Goal: Task Accomplishment & Management: Use online tool/utility

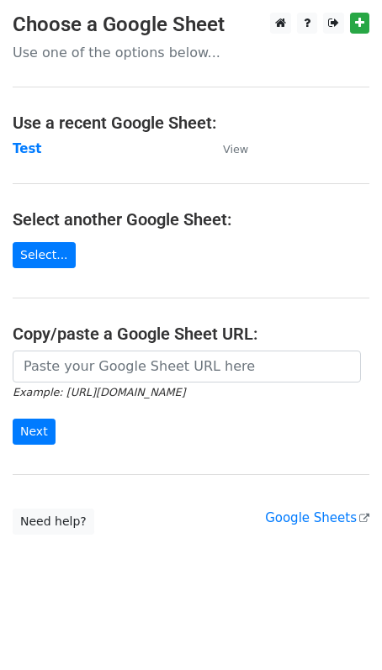
click at [28, 150] on strong "Test" at bounding box center [27, 148] width 29 height 15
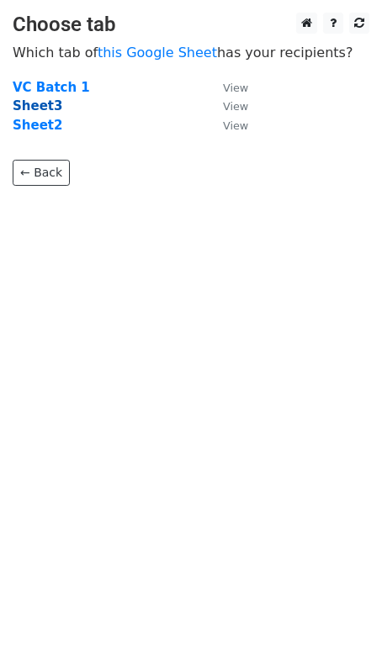
click at [44, 109] on strong "Sheet3" at bounding box center [38, 105] width 50 height 15
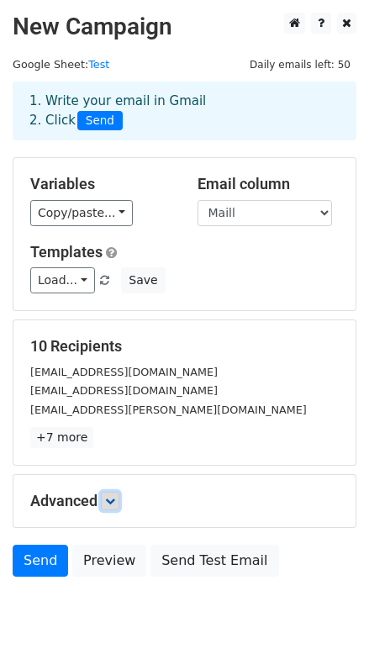
click at [112, 504] on icon at bounding box center [110, 501] width 10 height 10
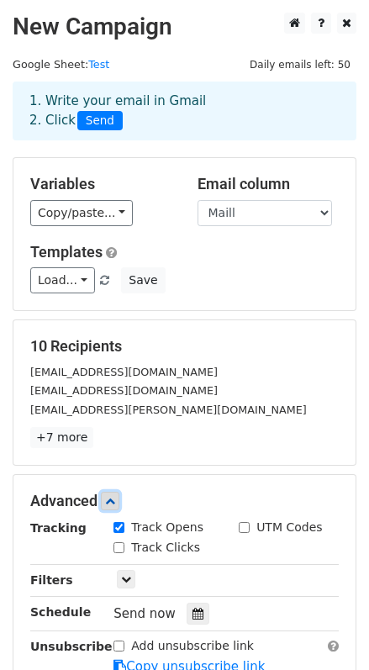
click at [115, 503] on icon at bounding box center [110, 501] width 10 height 10
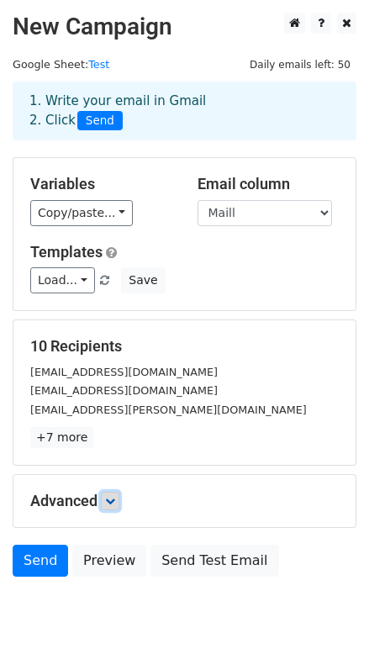
click at [115, 503] on icon at bounding box center [110, 501] width 10 height 10
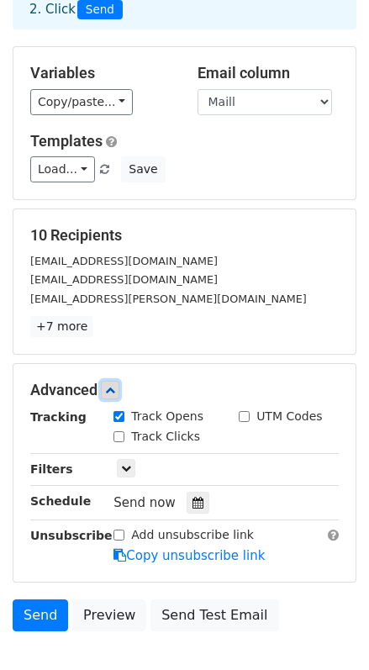
scroll to position [114, 0]
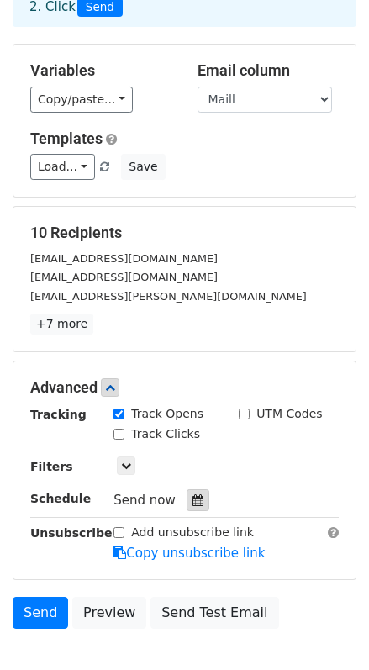
click at [193, 499] on icon at bounding box center [198, 500] width 11 height 12
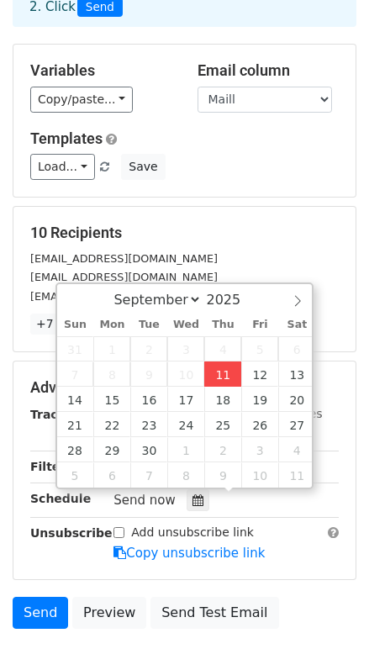
type input "[DATE] 12:00"
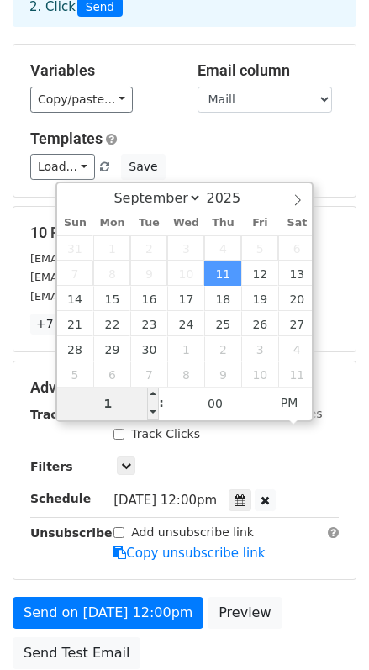
type input "10"
type input "[DATE] 10:00"
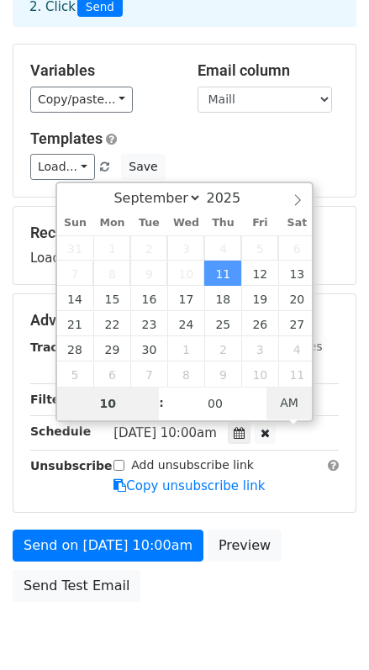
click at [284, 407] on span "AM" at bounding box center [290, 403] width 46 height 34
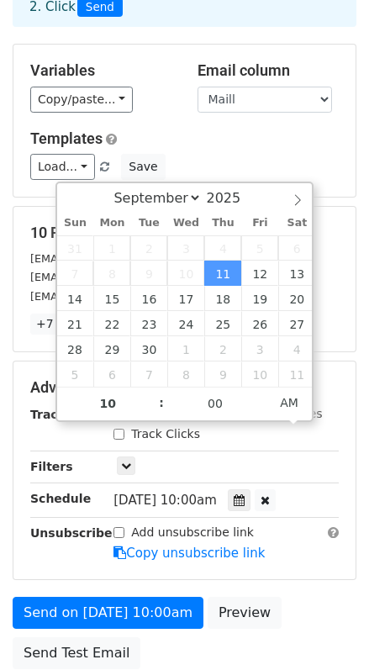
click at [283, 570] on div "Advanced Tracking Track Opens UTM Codes Track Clicks Filters Only include sprea…" at bounding box center [184, 471] width 342 height 218
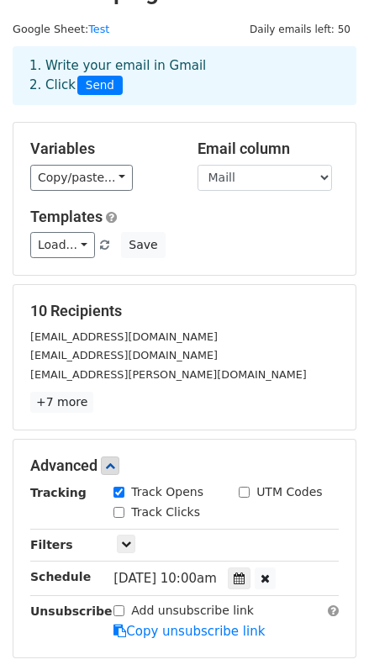
scroll to position [34, 0]
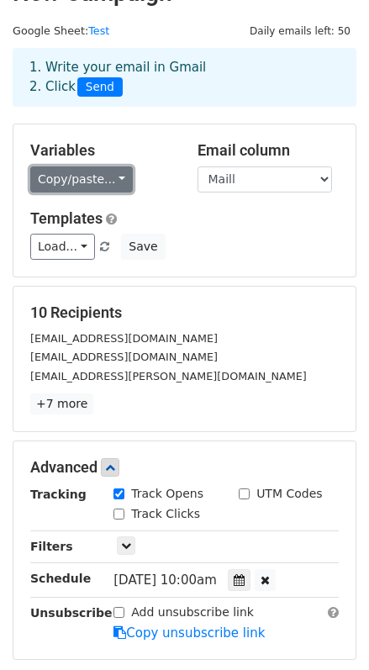
click at [89, 183] on link "Copy/paste..." at bounding box center [81, 179] width 103 height 26
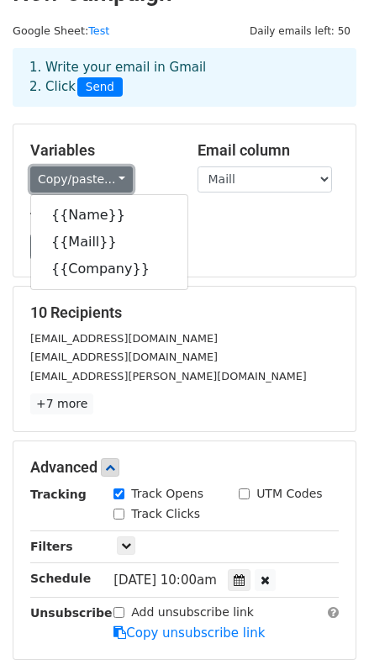
click at [89, 183] on link "Copy/paste..." at bounding box center [81, 179] width 103 height 26
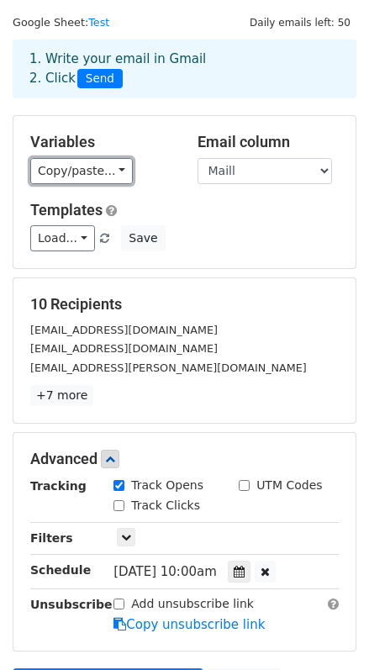
scroll to position [25, 0]
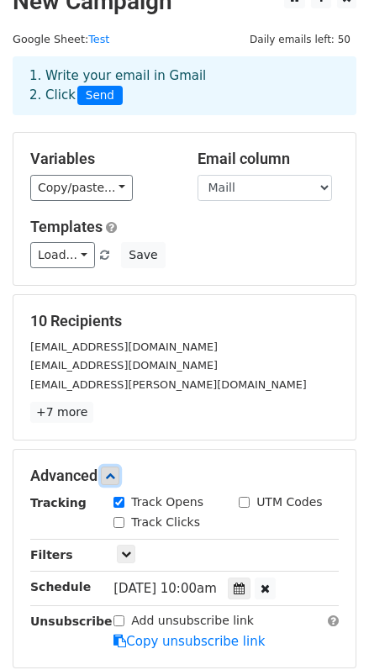
click at [112, 473] on icon at bounding box center [110, 476] width 10 height 10
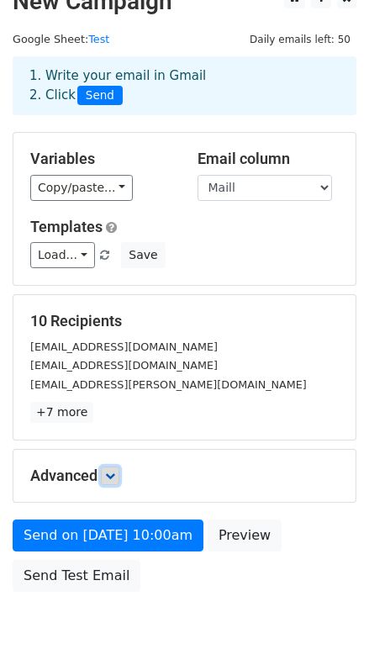
scroll to position [0, 0]
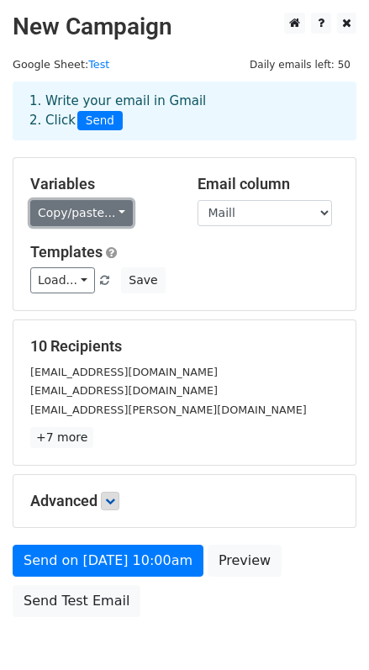
click at [98, 214] on link "Copy/paste..." at bounding box center [81, 213] width 103 height 26
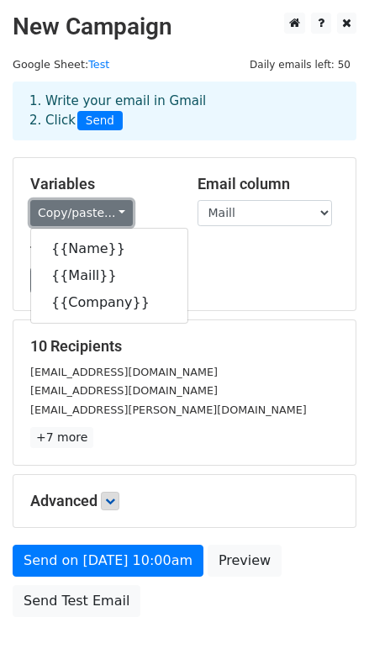
click at [102, 210] on link "Copy/paste..." at bounding box center [81, 213] width 103 height 26
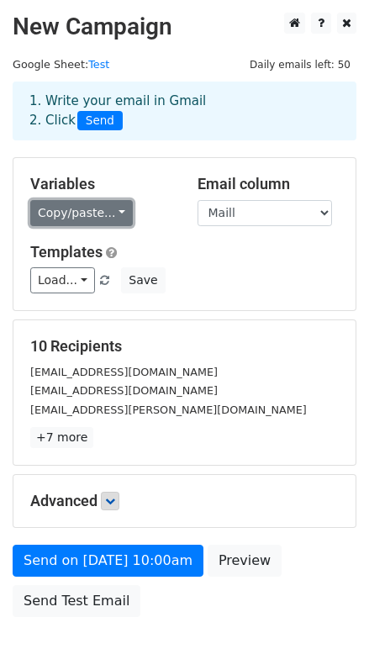
click at [55, 210] on link "Copy/paste..." at bounding box center [81, 213] width 103 height 26
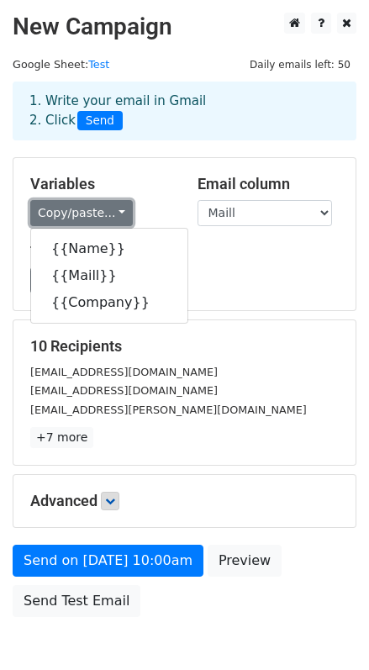
click at [55, 210] on link "Copy/paste..." at bounding box center [81, 213] width 103 height 26
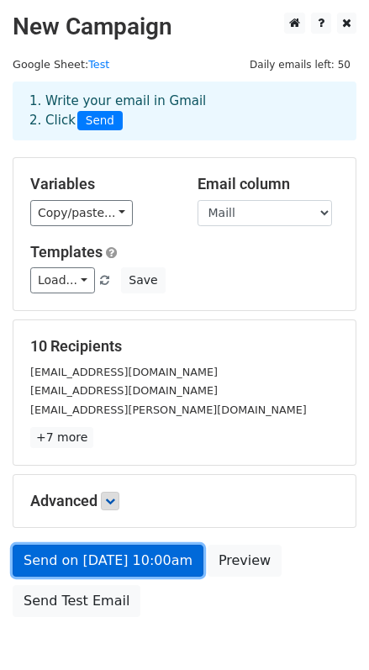
click at [91, 557] on link "Send on Sep 11 at 10:00am" at bounding box center [108, 561] width 191 height 32
click at [119, 560] on link "Send on Sep 11 at 10:00am" at bounding box center [108, 561] width 191 height 32
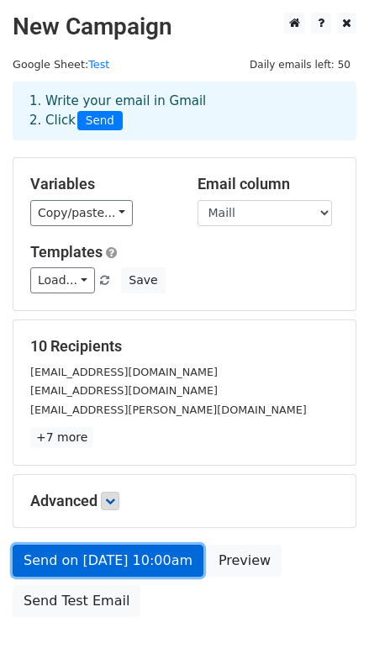
click at [119, 560] on link "Send on Sep 11 at 10:00am" at bounding box center [108, 561] width 191 height 32
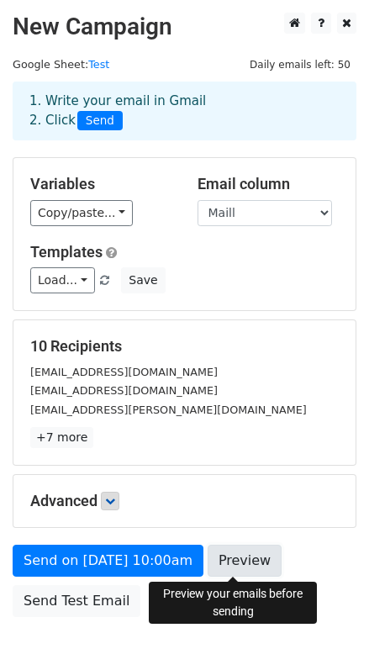
click at [221, 569] on link "Preview" at bounding box center [245, 561] width 74 height 32
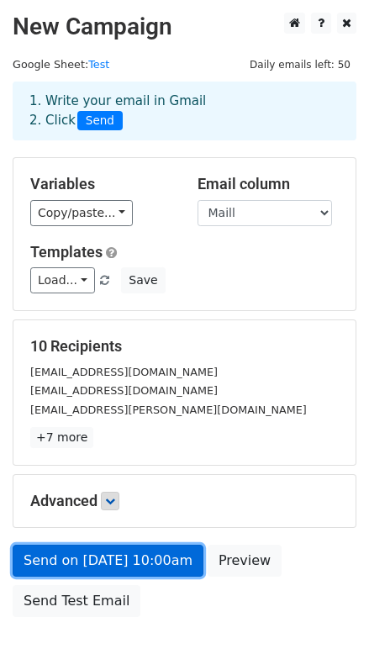
click at [108, 567] on link "Send on Sep 11 at 10:00am" at bounding box center [108, 561] width 191 height 32
click at [120, 569] on link "Send on Sep 11 at 10:00am" at bounding box center [108, 561] width 191 height 32
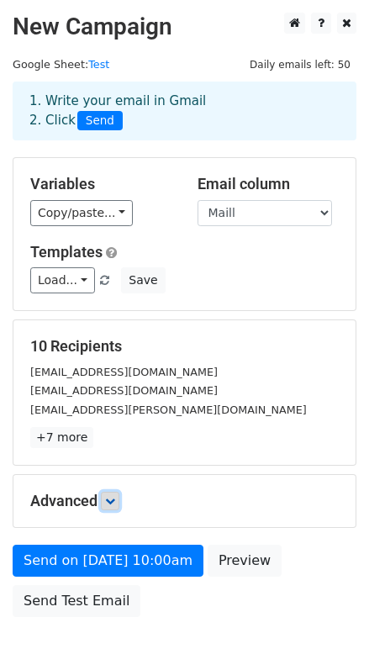
click at [106, 500] on link at bounding box center [110, 501] width 18 height 18
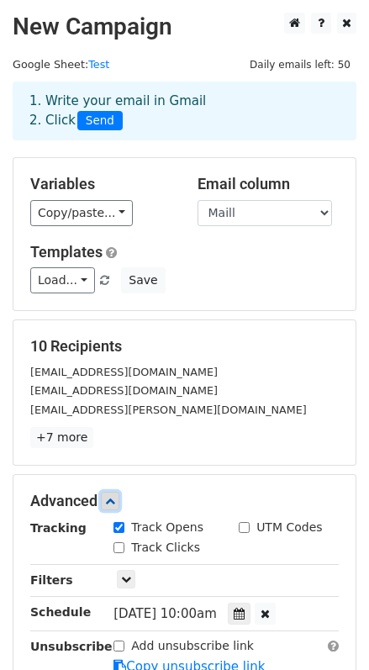
click at [106, 502] on link at bounding box center [110, 501] width 18 height 18
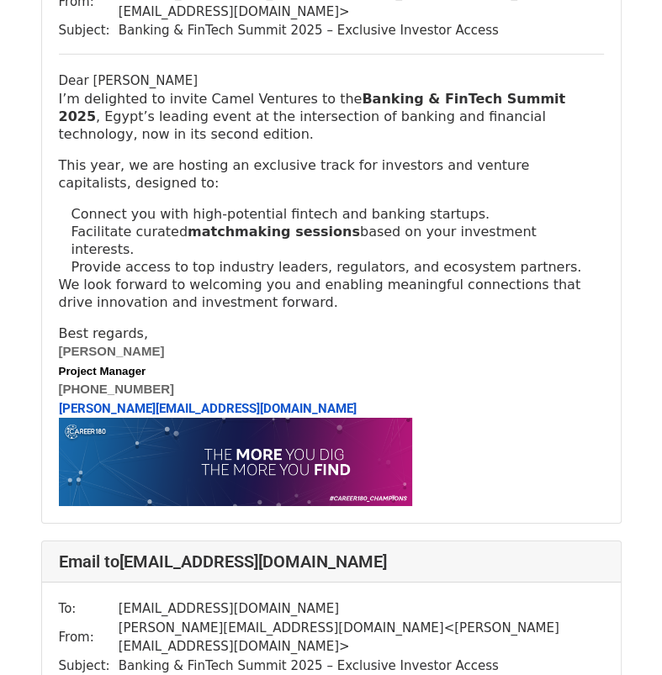
scroll to position [2756, 0]
